Goal: Information Seeking & Learning: Learn about a topic

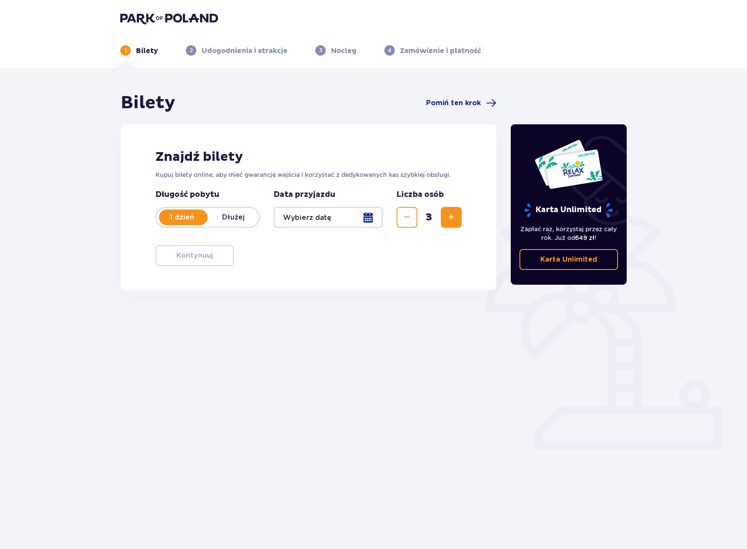
click at [376, 217] on div at bounding box center [328, 217] width 109 height 21
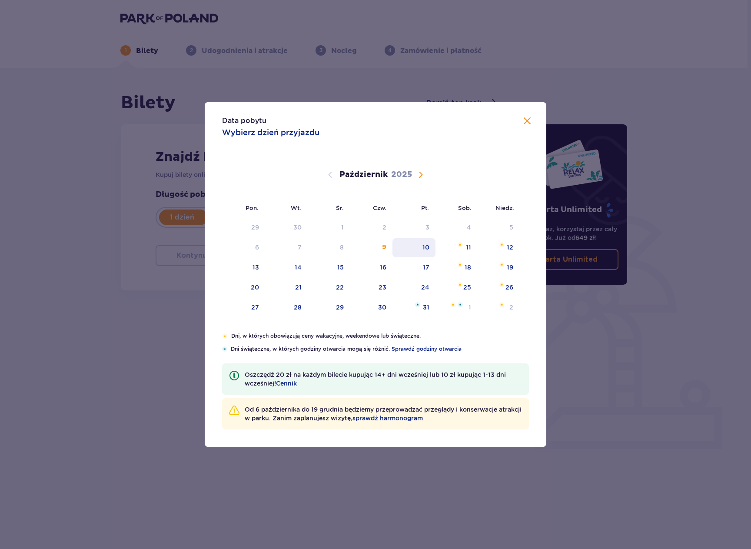
click at [424, 249] on div "10" at bounding box center [425, 247] width 7 height 9
type input "10.10.25"
click at [522, 127] on div "Karta Unlimited Zapłać raz, korzystaj przez cały rok. Już od 649 zł ! Karta Unl…" at bounding box center [569, 204] width 116 height 160
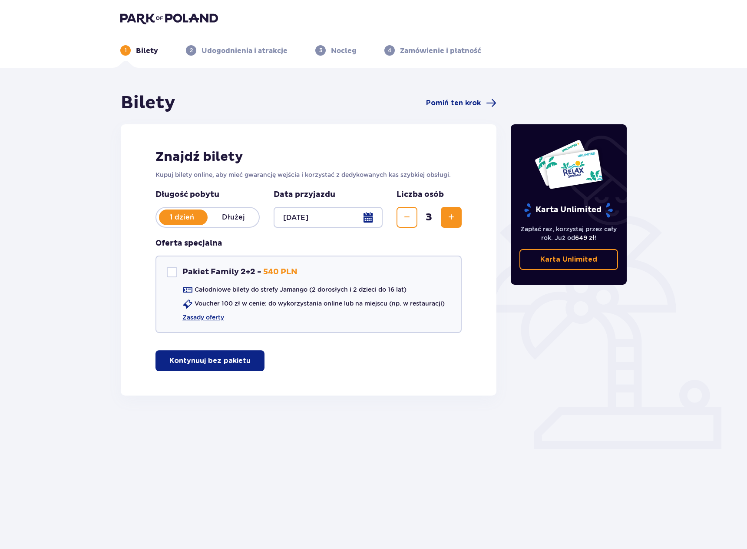
click at [211, 361] on p "Kontynuuj bez pakietu" at bounding box center [209, 361] width 81 height 10
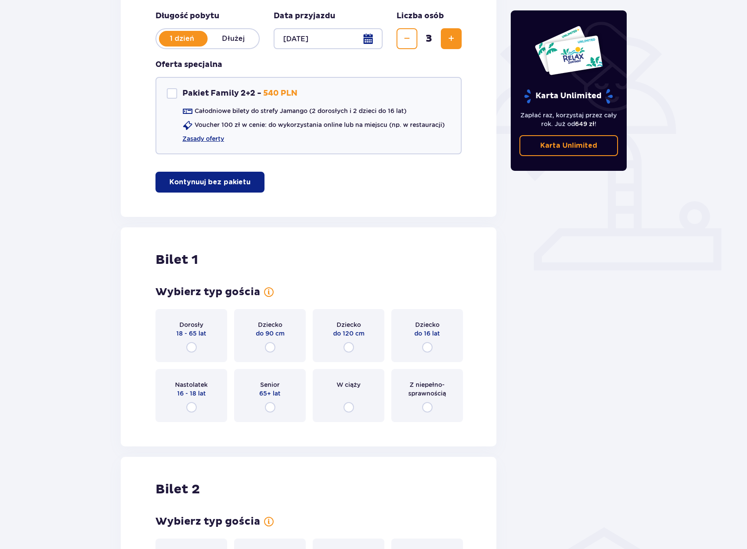
scroll to position [178, 0]
drag, startPoint x: 612, startPoint y: 332, endPoint x: 597, endPoint y: 325, distance: 16.4
click at [612, 332] on div "Karta Unlimited Zapłać raz, korzystaj przez cały rok. Już od 649 zł ! Karta Unl…" at bounding box center [569, 430] width 130 height 1033
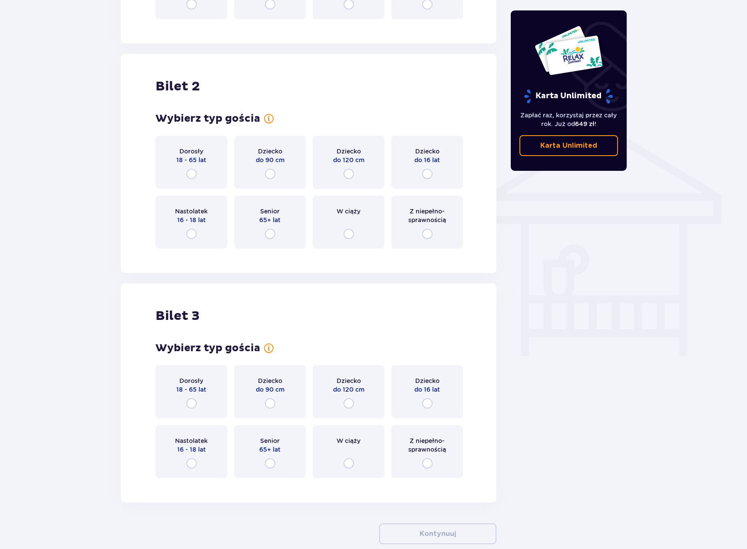
scroll to position [613, 0]
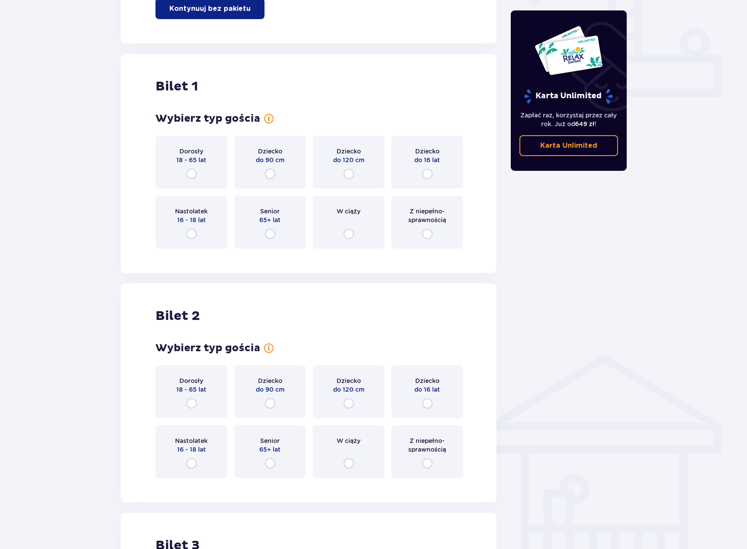
click at [206, 176] on div "Dorosły 18 - 65 lat" at bounding box center [192, 162] width 72 height 53
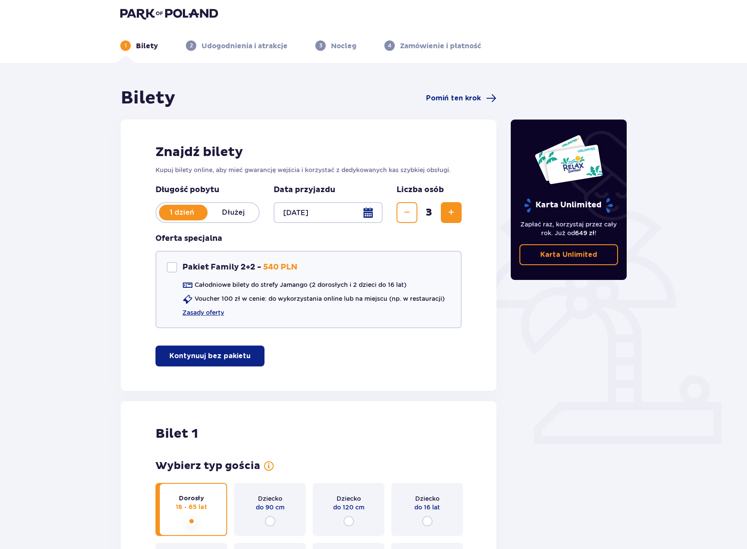
scroll to position [0, 0]
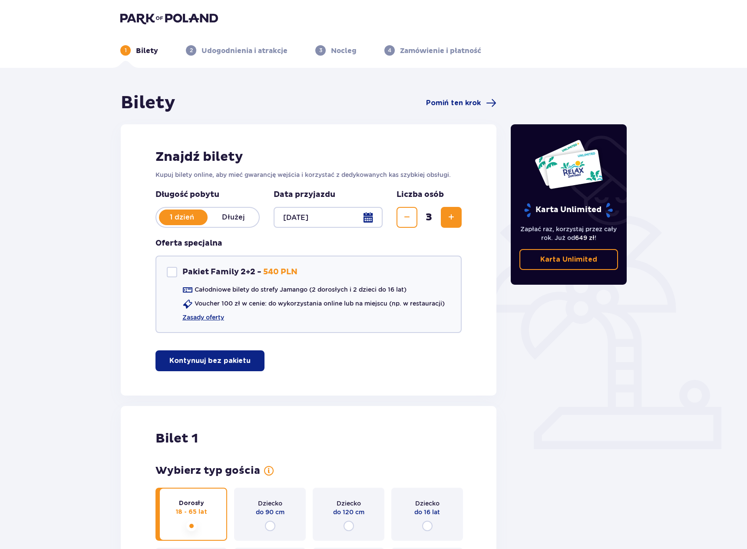
click at [168, 23] on img at bounding box center [169, 18] width 98 height 12
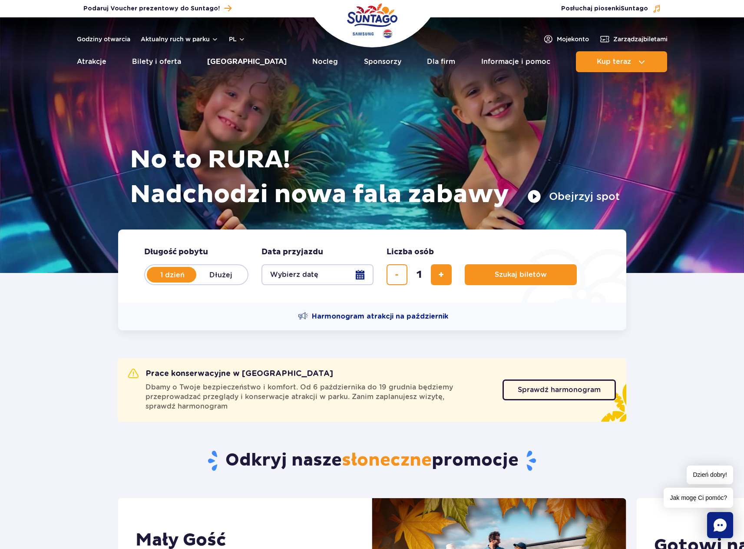
click at [243, 61] on link "[GEOGRAPHIC_DATA]" at bounding box center [247, 61] width 80 height 21
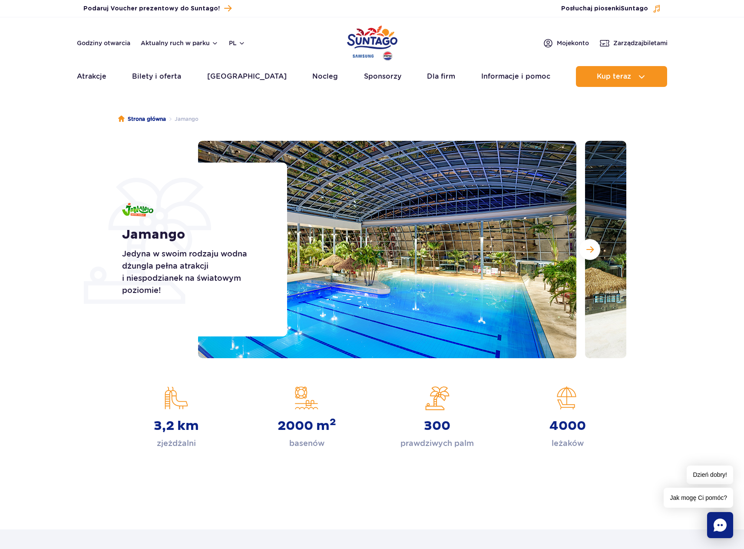
click at [103, 389] on section "3,2 km zjeżdżalni 2000 m 2 basenów 300 prawdziwych palm 4000 leżaków" at bounding box center [372, 417] width 744 height 63
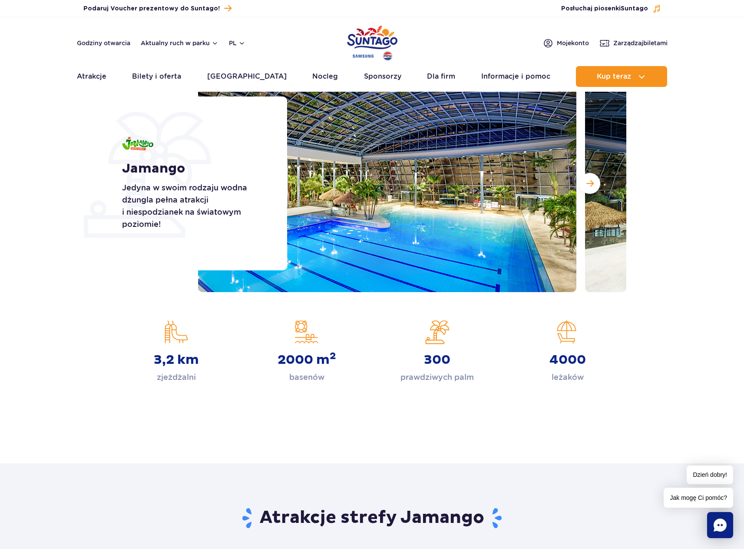
scroll to position [87, 0]
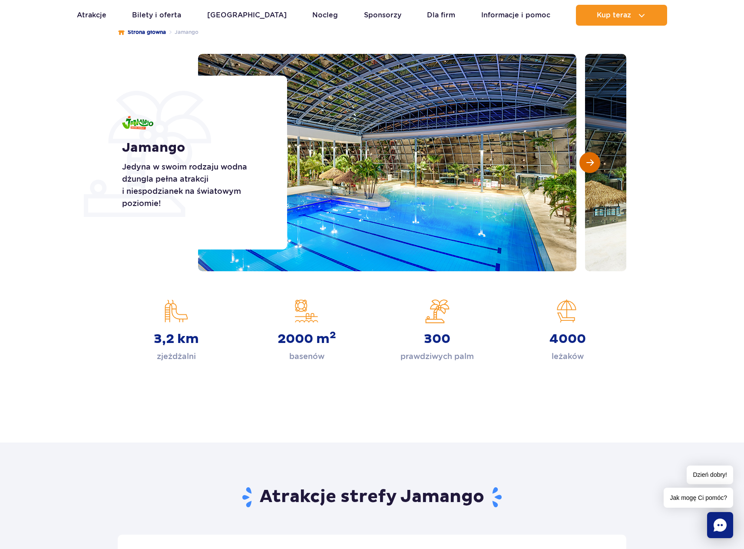
click at [592, 163] on span "Następny slajd" at bounding box center [590, 163] width 7 height 8
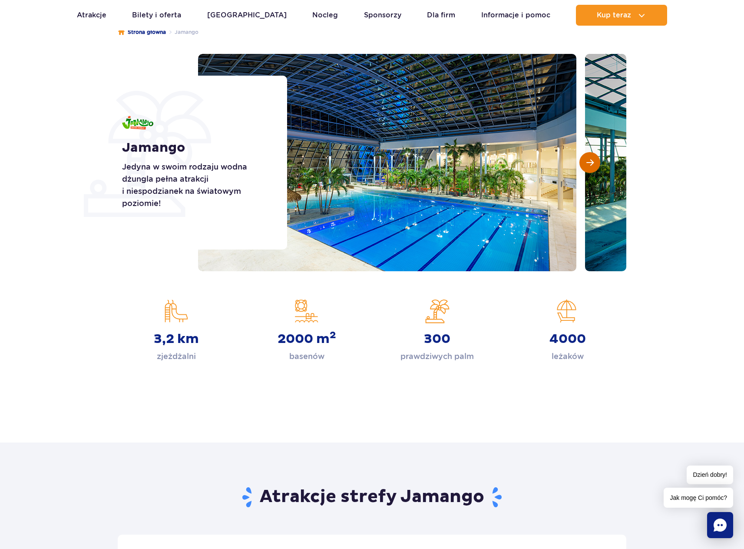
click at [592, 163] on span "Następny slajd" at bounding box center [590, 163] width 7 height 8
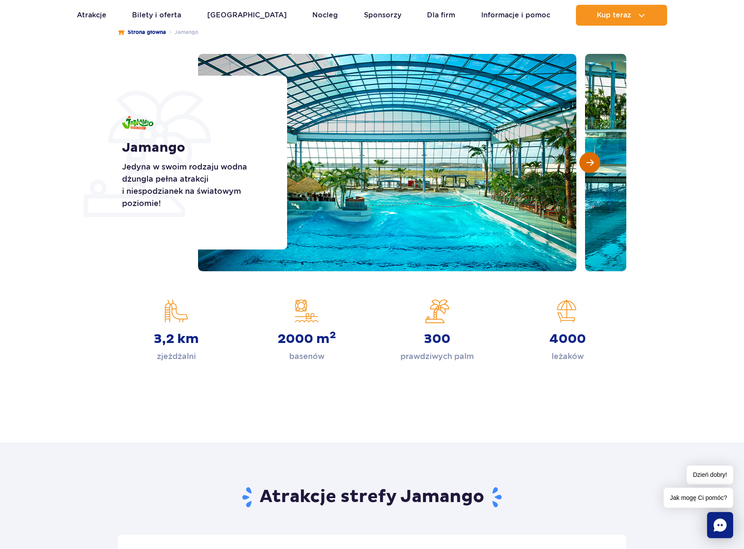
click at [592, 163] on span "Następny slajd" at bounding box center [590, 163] width 7 height 8
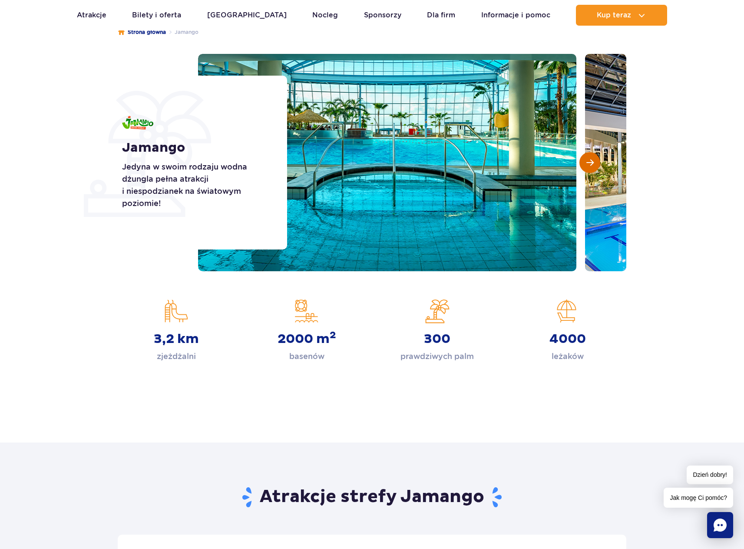
click at [592, 163] on span "Następny slajd" at bounding box center [590, 163] width 7 height 8
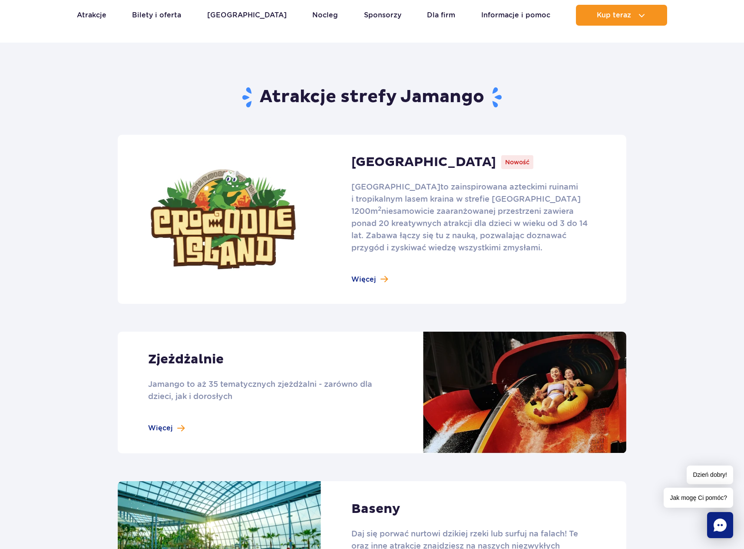
scroll to position [521, 0]
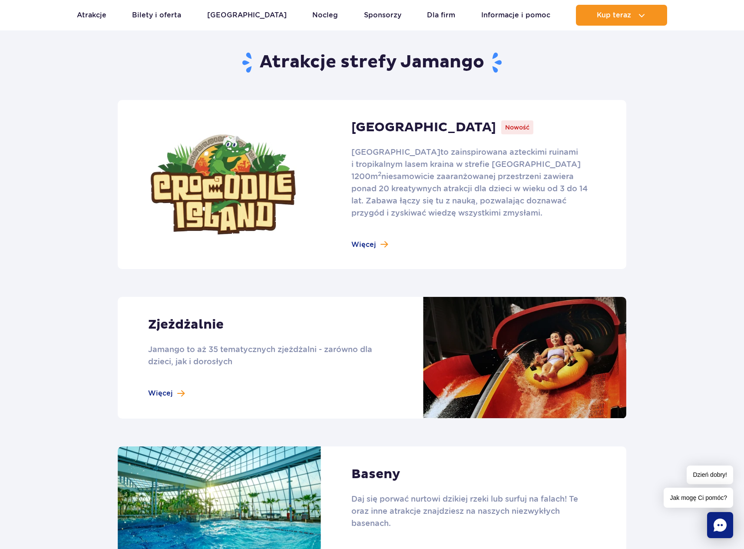
click at [382, 241] on link at bounding box center [372, 184] width 509 height 169
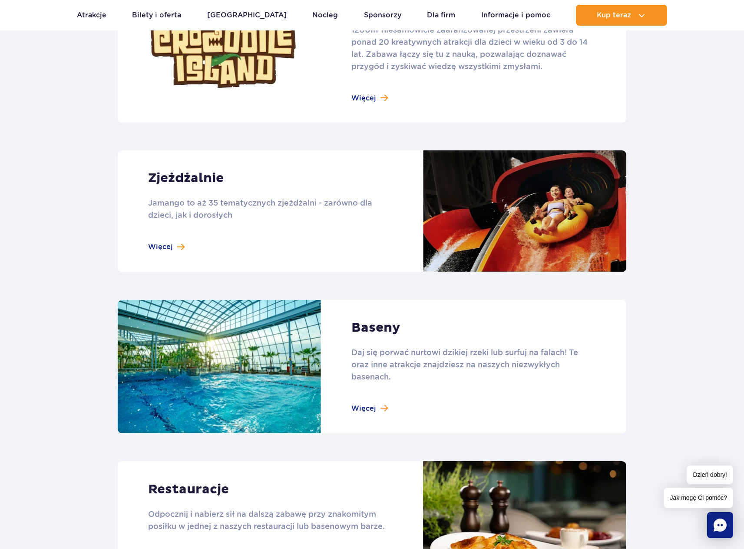
scroll to position [695, 0]
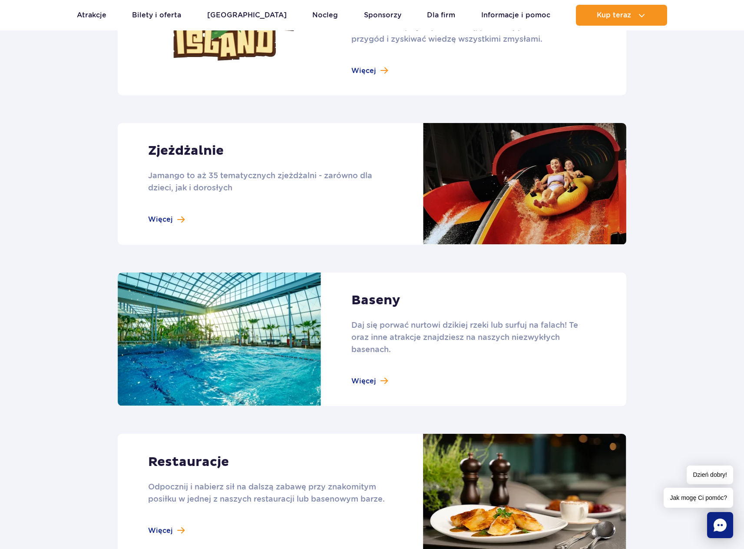
click at [168, 209] on link at bounding box center [372, 184] width 509 height 122
click at [612, 310] on link at bounding box center [372, 339] width 509 height 134
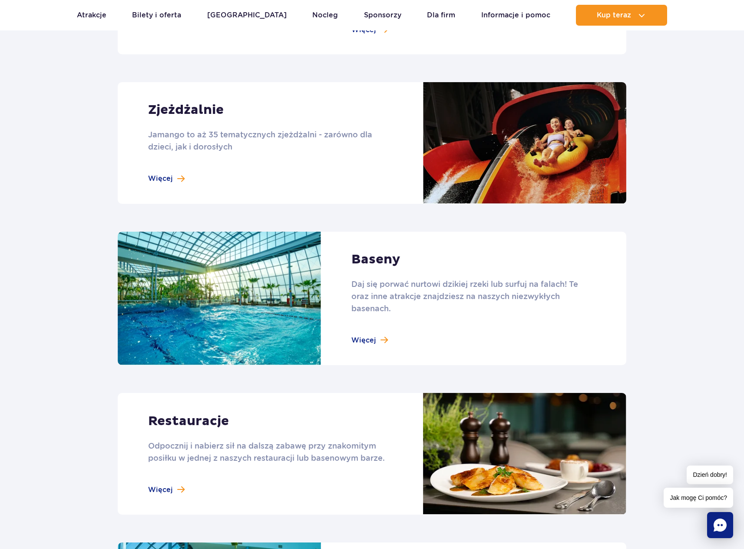
scroll to position [956, 0]
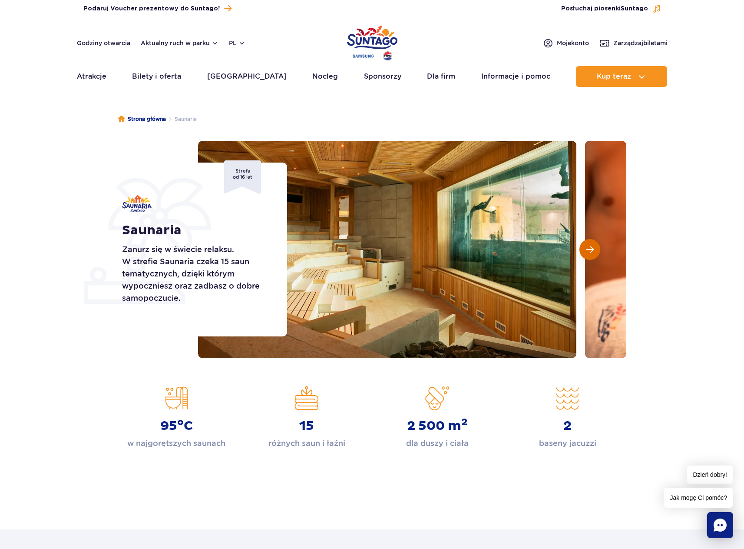
click at [591, 246] on span "Następny slajd" at bounding box center [590, 250] width 7 height 8
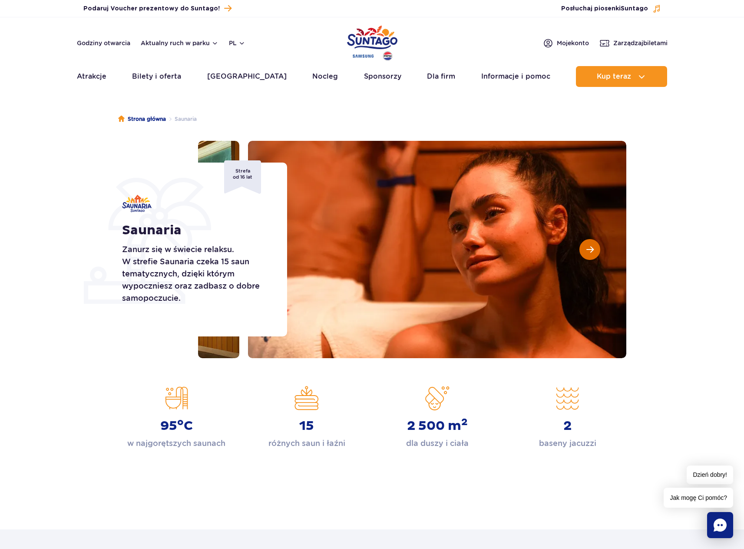
click at [591, 246] on span "Następny slajd" at bounding box center [590, 250] width 7 height 8
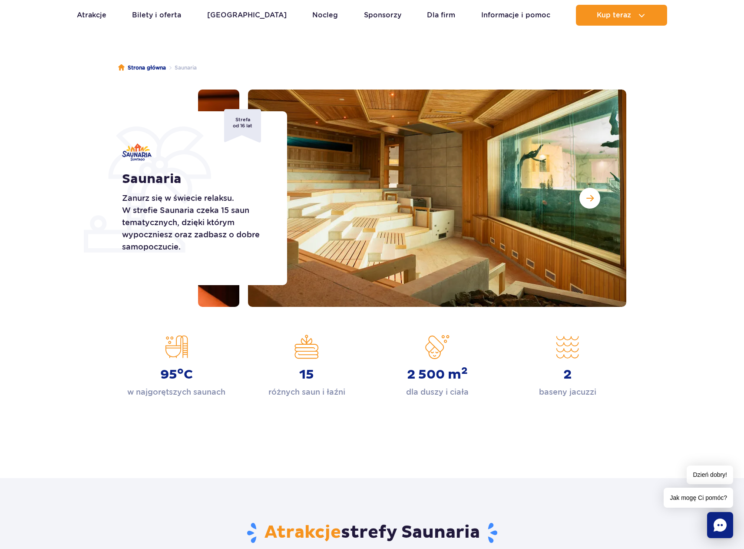
scroll to position [43, 0]
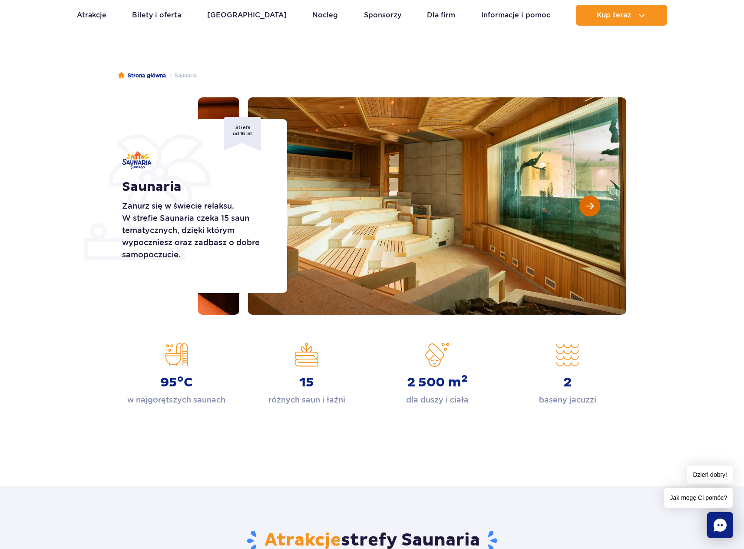
click at [595, 208] on button "Następny slajd" at bounding box center [590, 206] width 21 height 21
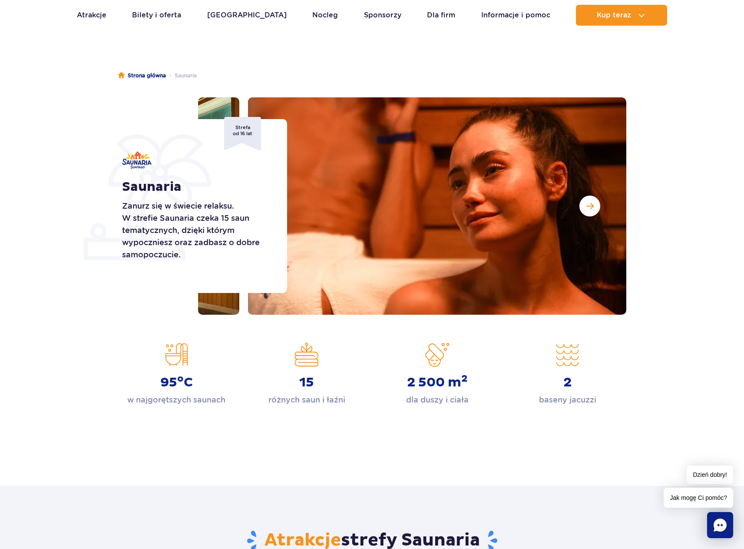
click at [577, 208] on img at bounding box center [437, 205] width 378 height 217
click at [587, 214] on button "Następny slajd" at bounding box center [590, 206] width 21 height 21
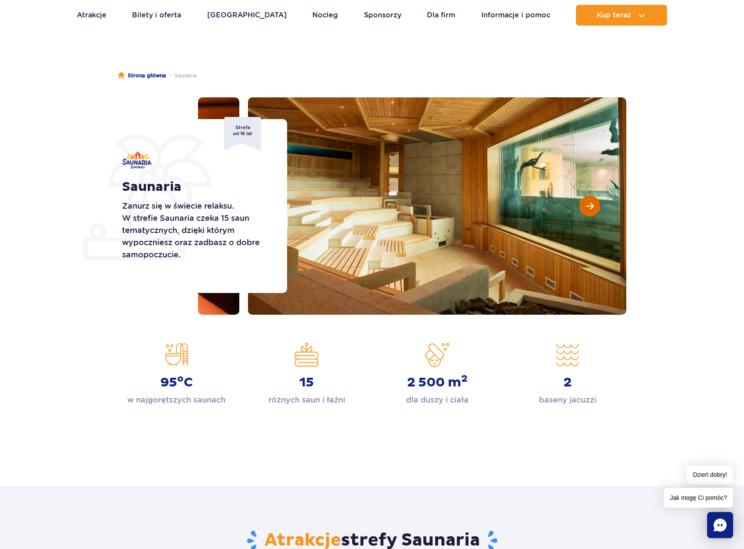
click at [587, 214] on button "Następny slajd" at bounding box center [590, 206] width 21 height 21
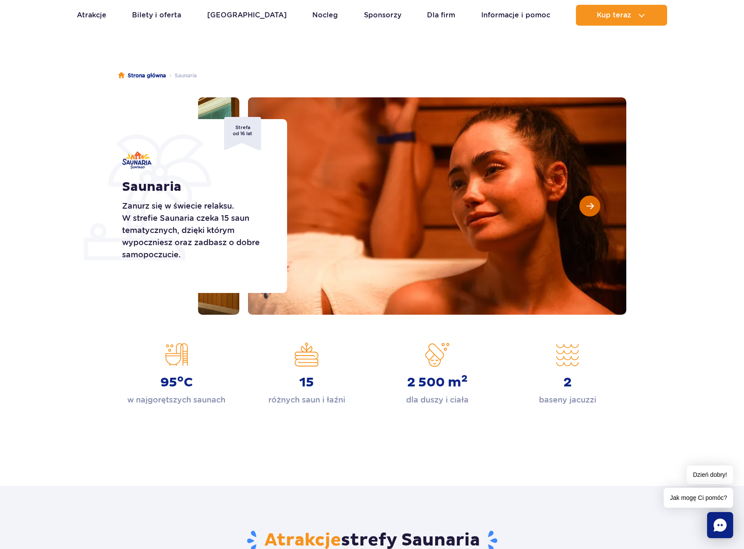
click at [587, 214] on button "Następny slajd" at bounding box center [590, 206] width 21 height 21
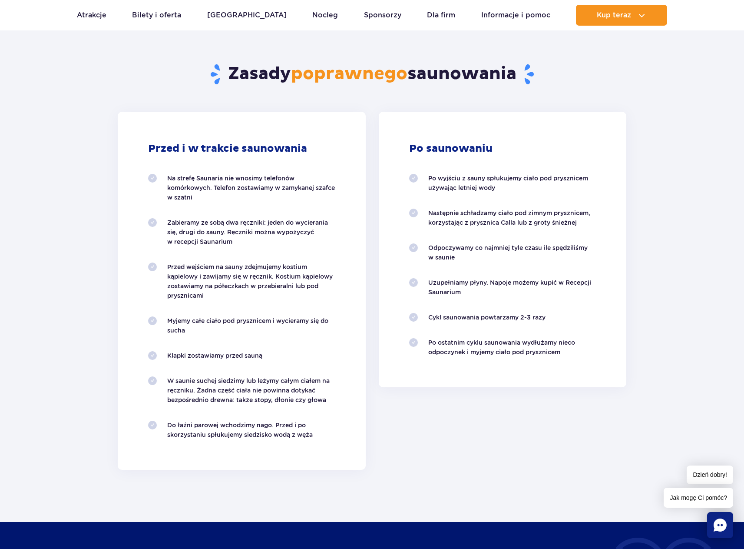
scroll to position [739, 0]
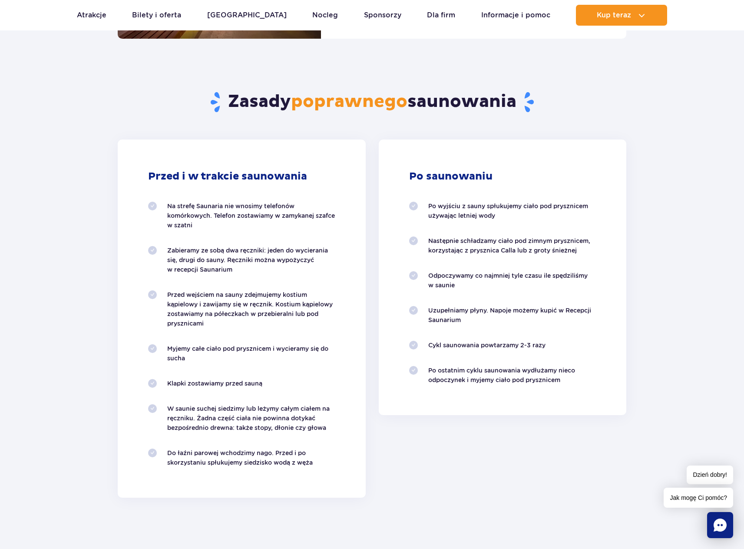
click at [391, 149] on div "Po saunowaniu Po wyjściu z sauny spłukujemy ciało pod prysznicem używając letni…" at bounding box center [503, 276] width 248 height 275
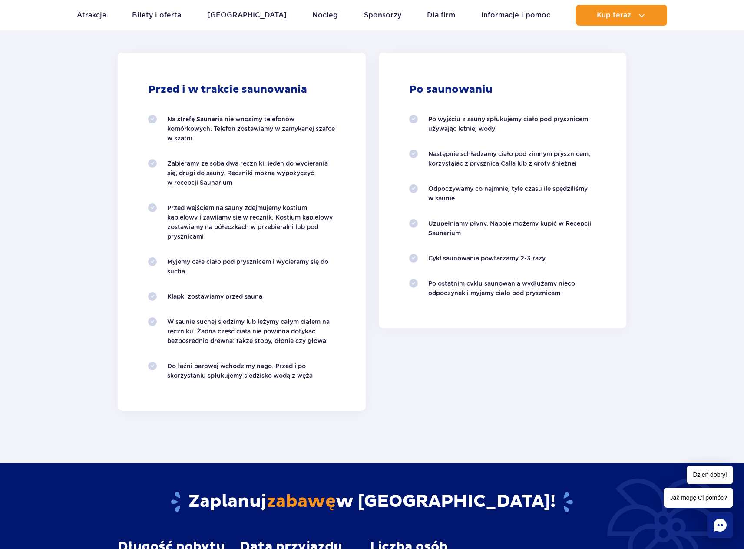
scroll to position [782, 0]
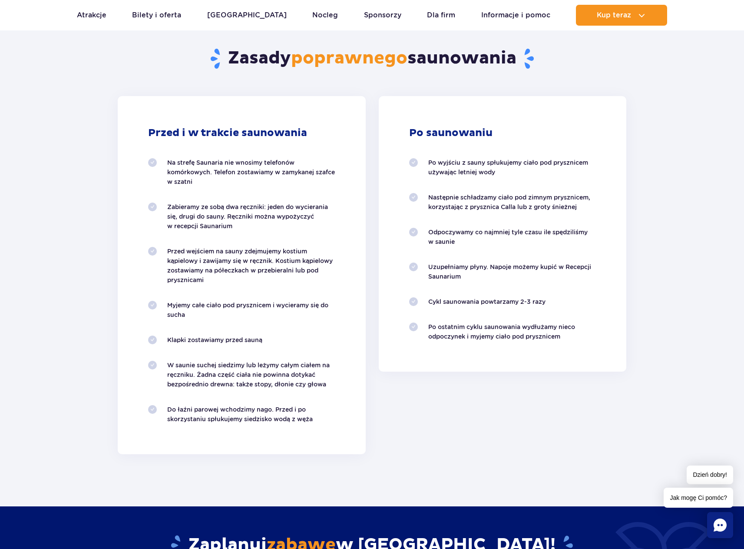
click at [363, 153] on div "Przed i w trakcie saunowania Na strefę Saunaria nie wnosimy telefonów komórkowy…" at bounding box center [242, 275] width 248 height 358
click at [318, 163] on p "Na strefę Saunaria nie wnosimy telefonów komórkowych. Telefon zostawiamy w zamy…" at bounding box center [251, 172] width 168 height 29
click at [660, 232] on section "Zasady poprawnego saunowania Przed i w trakcie saunowania Na strefę Saunaria ni…" at bounding box center [372, 224] width 744 height 459
click at [552, 209] on p "Następnie schładzamy ciało pod zimnym prysznicem, korzystając z prysznica Calla…" at bounding box center [512, 201] width 168 height 19
click at [611, 252] on div "Po saunowaniu Po wyjściu z sauny spłukujemy ciało pod prysznicem używając letni…" at bounding box center [503, 233] width 248 height 275
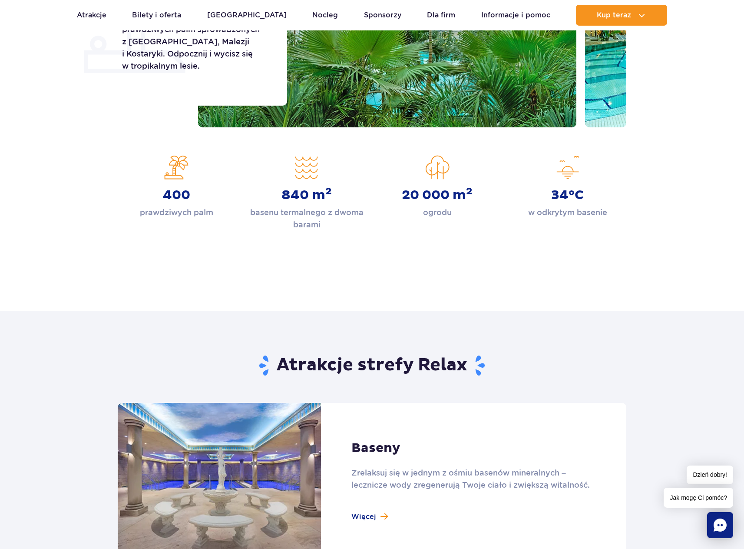
scroll to position [43, 0]
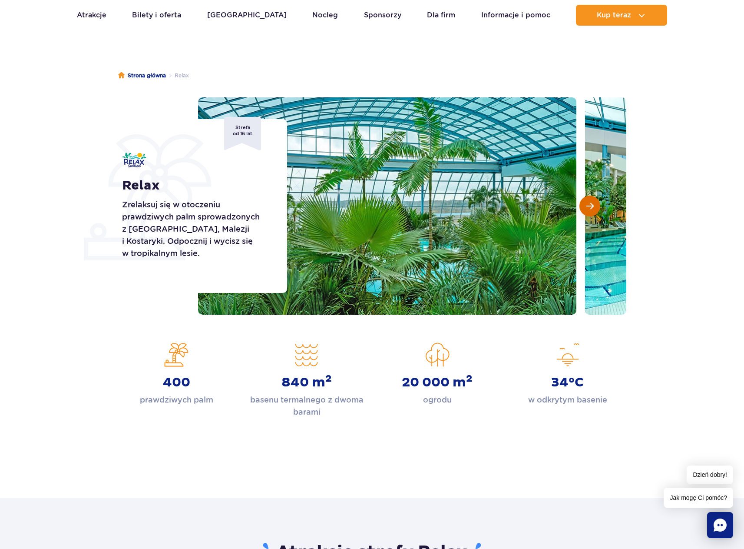
click at [595, 207] on button "Następny slajd" at bounding box center [590, 206] width 21 height 21
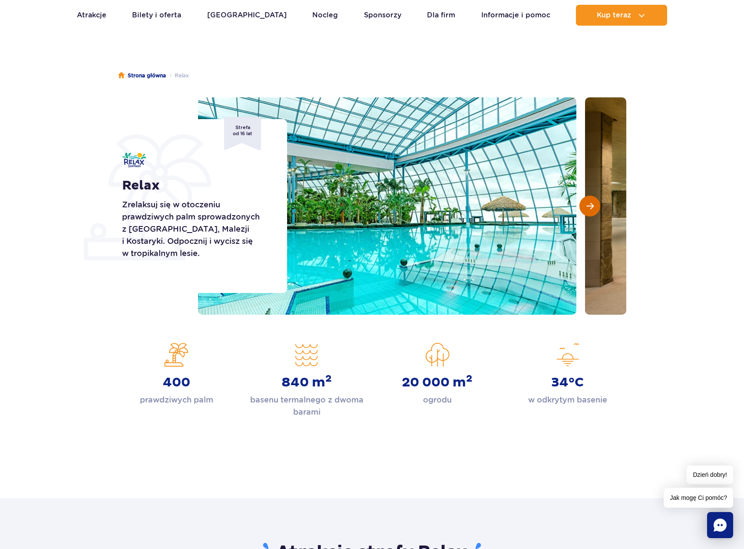
click at [595, 207] on button "Następny slajd" at bounding box center [590, 206] width 21 height 21
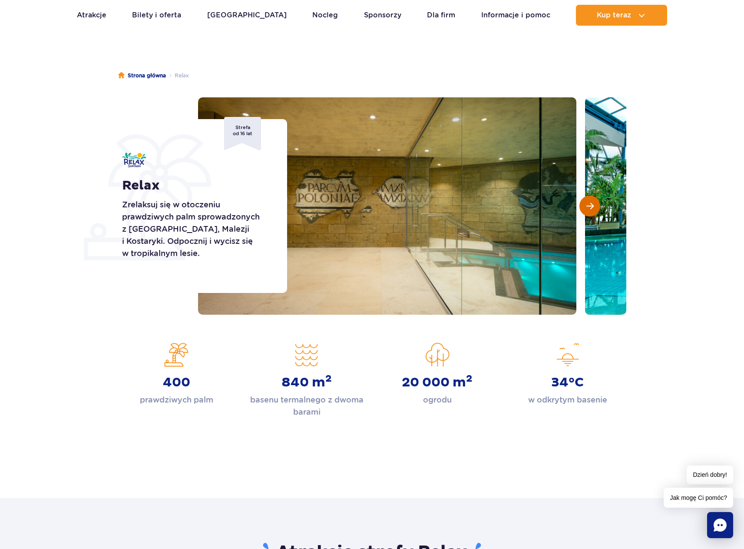
click at [596, 205] on button "Następny slajd" at bounding box center [590, 206] width 21 height 21
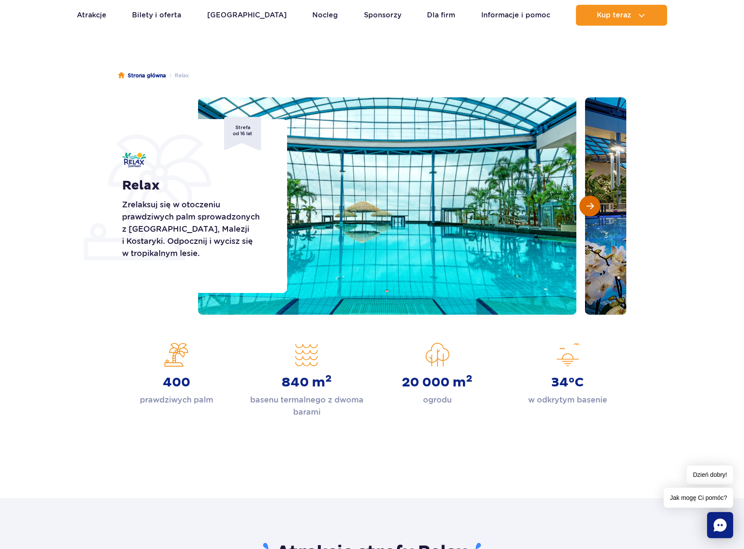
click at [596, 205] on button "Następny slajd" at bounding box center [590, 206] width 21 height 21
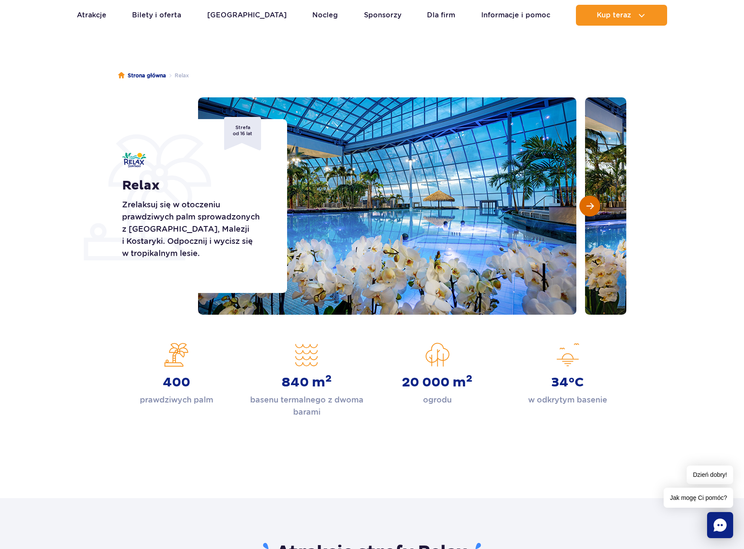
click at [596, 205] on button "Następny slajd" at bounding box center [590, 206] width 21 height 21
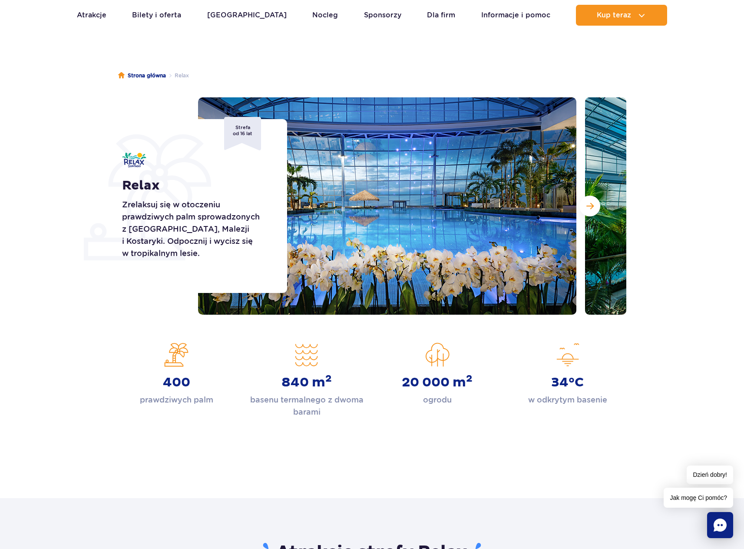
drag, startPoint x: 596, startPoint y: 205, endPoint x: 486, endPoint y: 405, distance: 228.7
click at [487, 404] on div "20 000 m 2 ogrodu" at bounding box center [437, 373] width 117 height 63
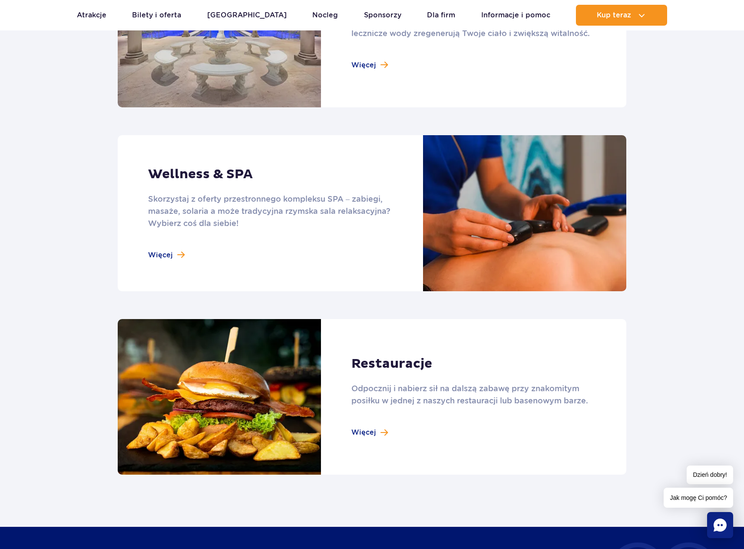
scroll to position [695, 0]
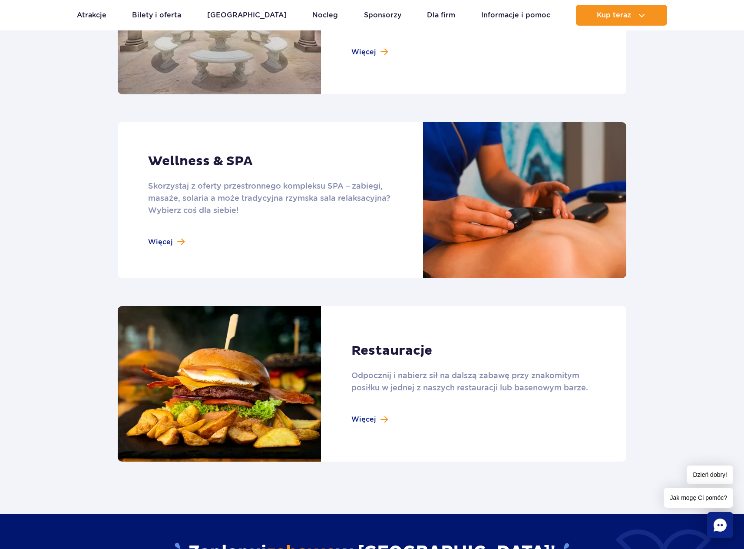
click at [171, 252] on link at bounding box center [372, 200] width 509 height 156
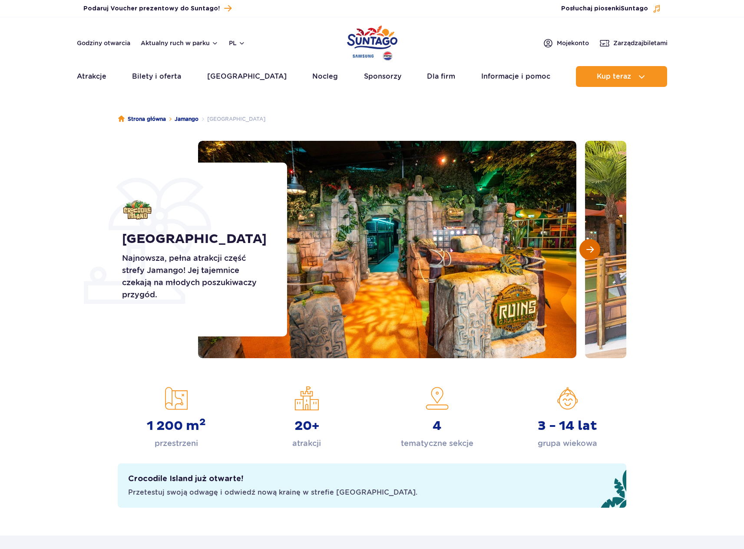
click at [591, 246] on span "Następny slajd" at bounding box center [590, 250] width 7 height 8
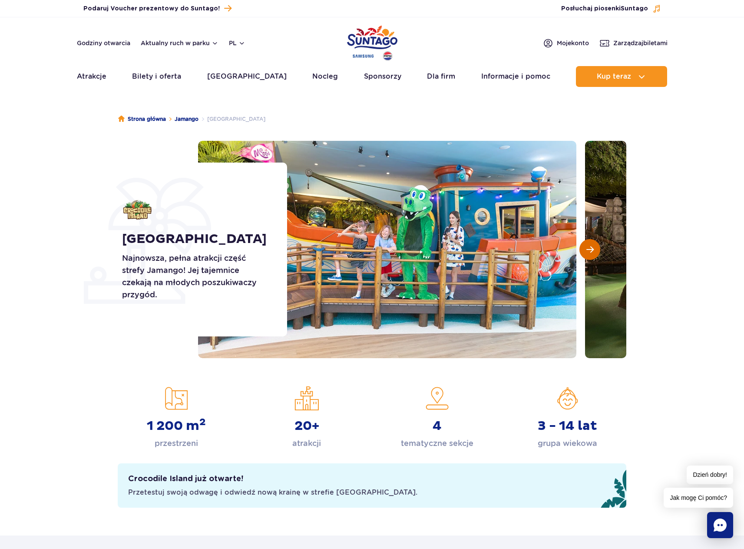
click at [591, 246] on span "Następny slajd" at bounding box center [590, 250] width 7 height 8
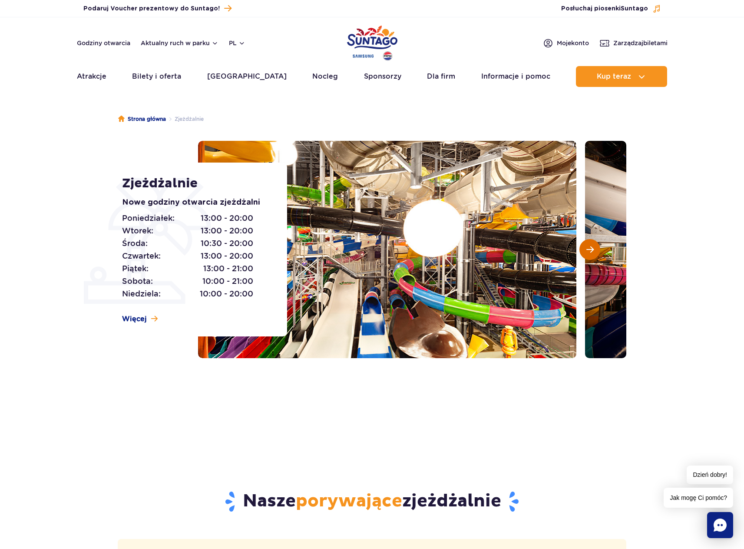
click at [584, 252] on button "Następny slajd" at bounding box center [590, 249] width 21 height 21
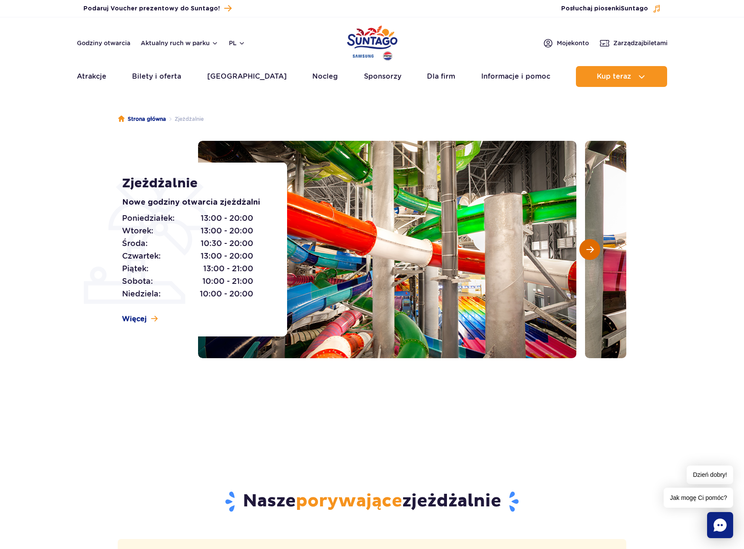
click at [584, 252] on button "Następny slajd" at bounding box center [590, 249] width 21 height 21
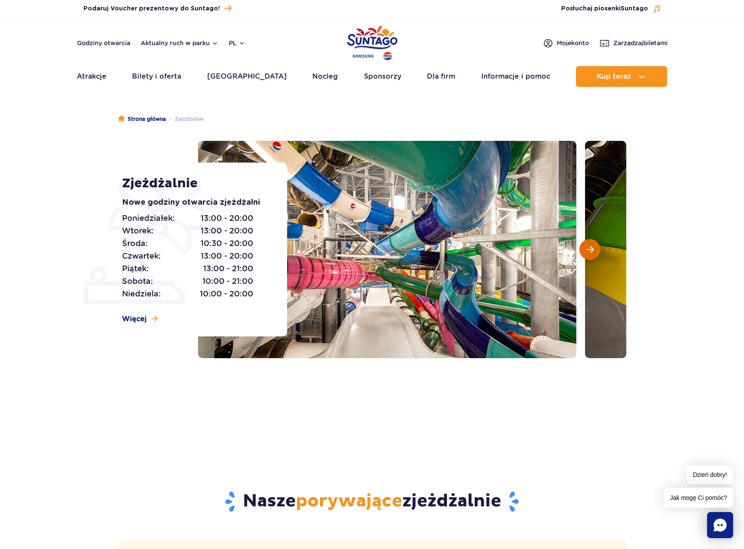
click at [584, 252] on button "Następny slajd" at bounding box center [590, 249] width 21 height 21
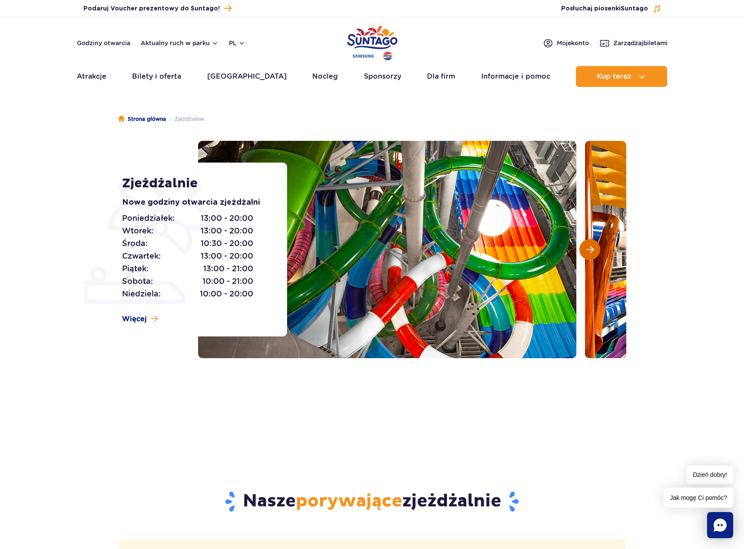
click at [584, 253] on button "Następny slajd" at bounding box center [590, 249] width 21 height 21
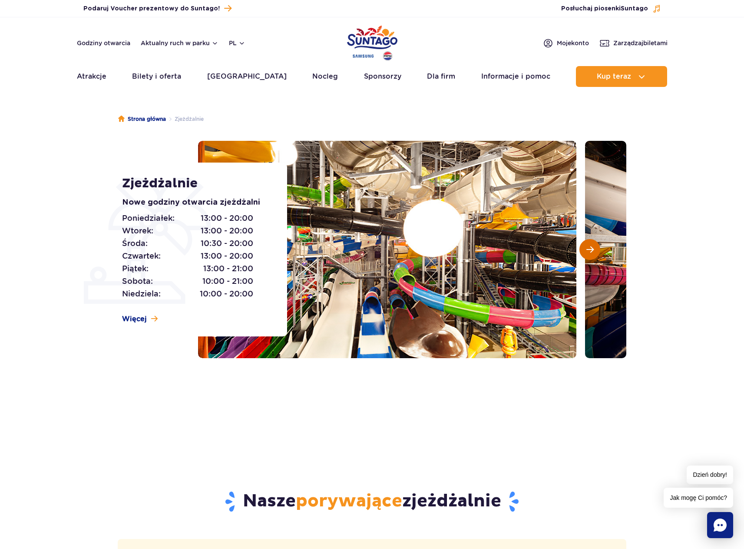
click at [592, 255] on button "Następny slajd" at bounding box center [590, 249] width 21 height 21
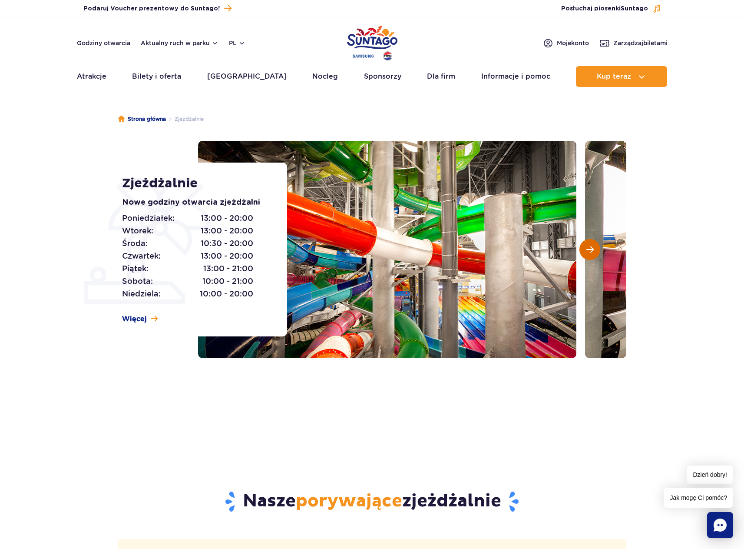
click at [592, 254] on button "Następny slajd" at bounding box center [590, 249] width 21 height 21
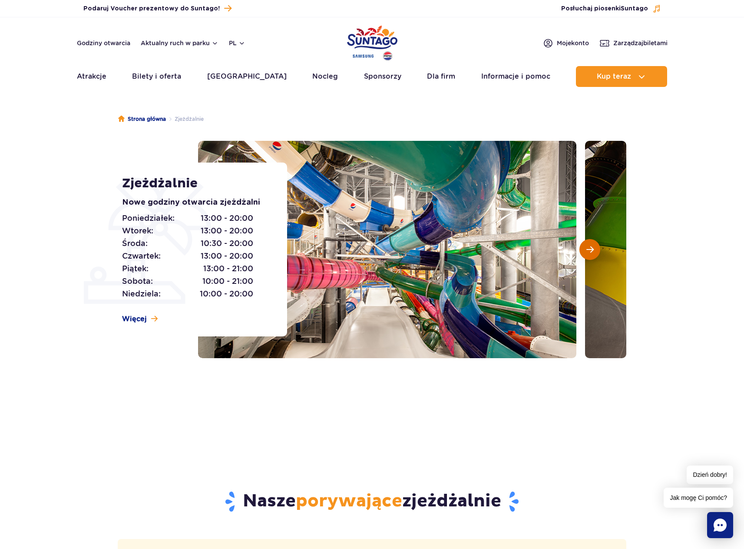
click at [592, 254] on button "Następny slajd" at bounding box center [590, 249] width 21 height 21
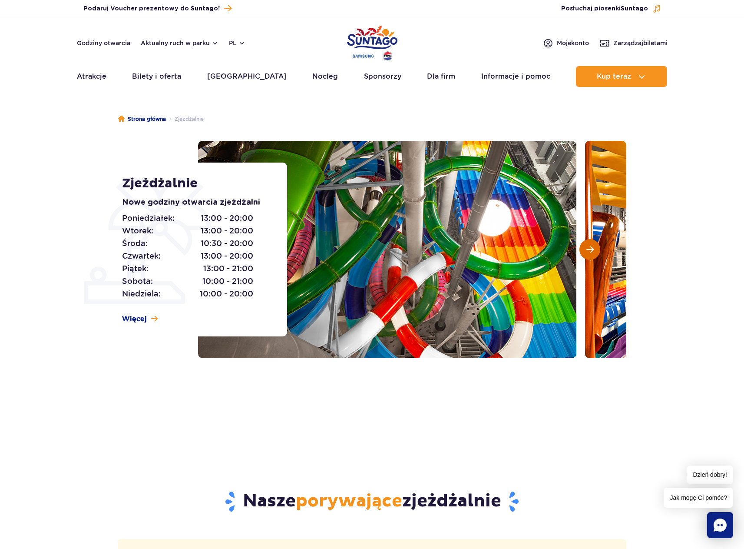
click at [591, 258] on button "Następny slajd" at bounding box center [590, 249] width 21 height 21
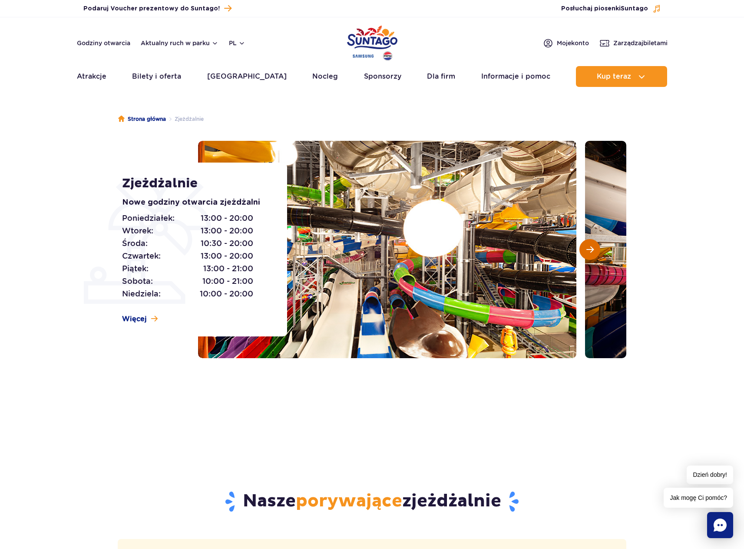
click at [589, 259] on button "Następny slajd" at bounding box center [590, 249] width 21 height 21
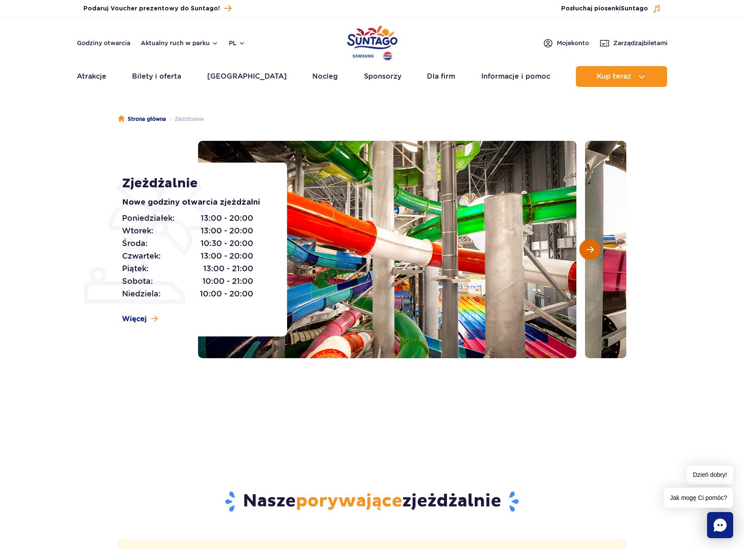
click at [593, 251] on span "Następny slajd" at bounding box center [590, 250] width 7 height 8
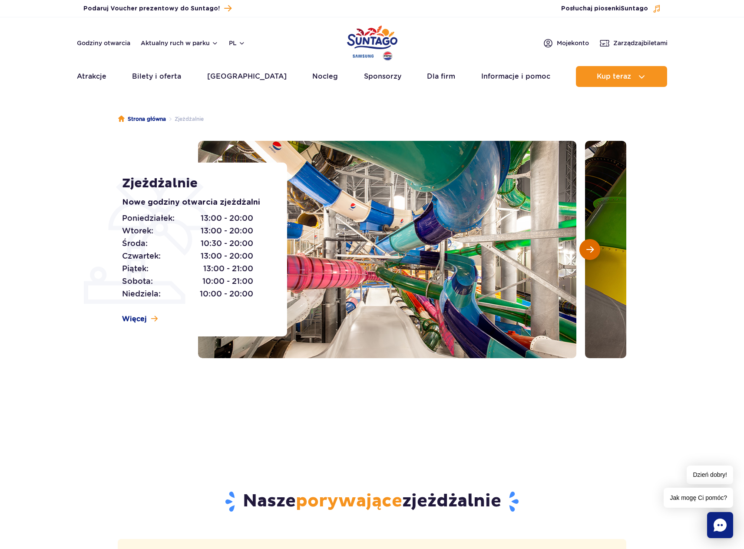
click at [590, 249] on span "Następny slajd" at bounding box center [590, 250] width 7 height 8
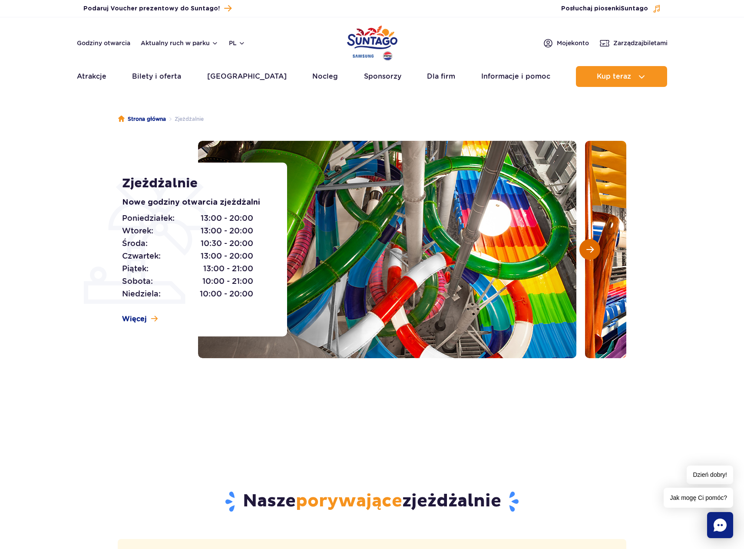
click at [590, 249] on span "Następny slajd" at bounding box center [590, 250] width 7 height 8
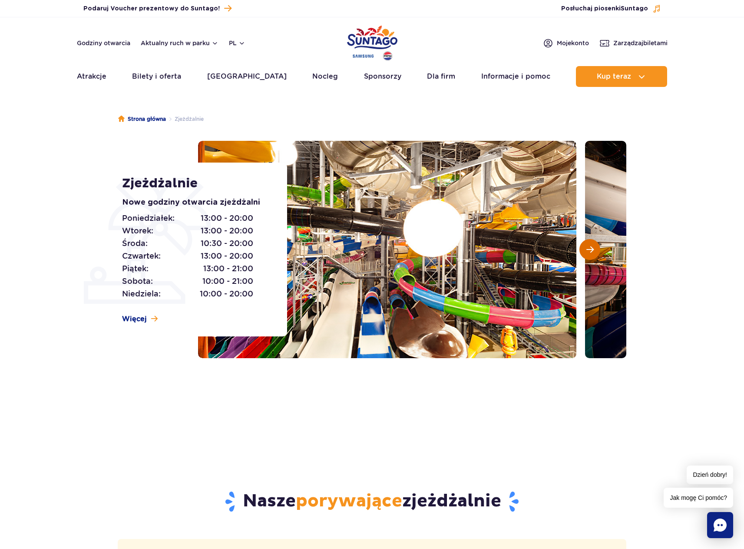
click at [594, 241] on button "Następny slajd" at bounding box center [590, 249] width 21 height 21
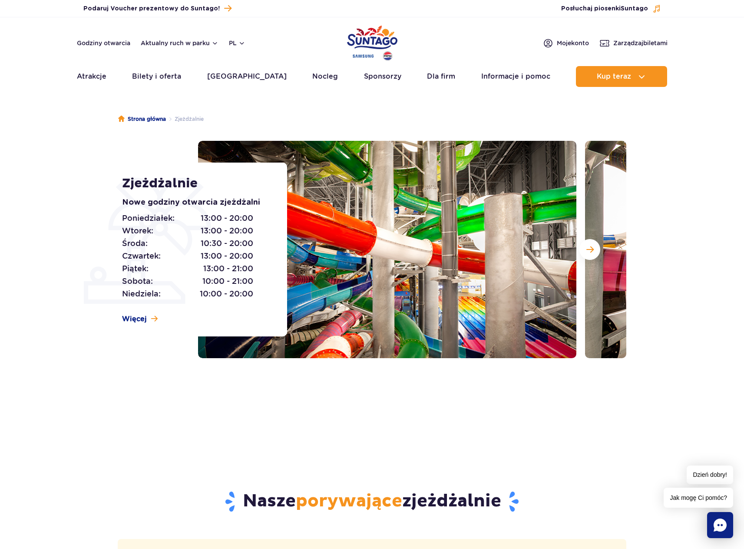
drag, startPoint x: 674, startPoint y: 192, endPoint x: 738, endPoint y: 182, distance: 64.8
